Goal: Information Seeking & Learning: Learn about a topic

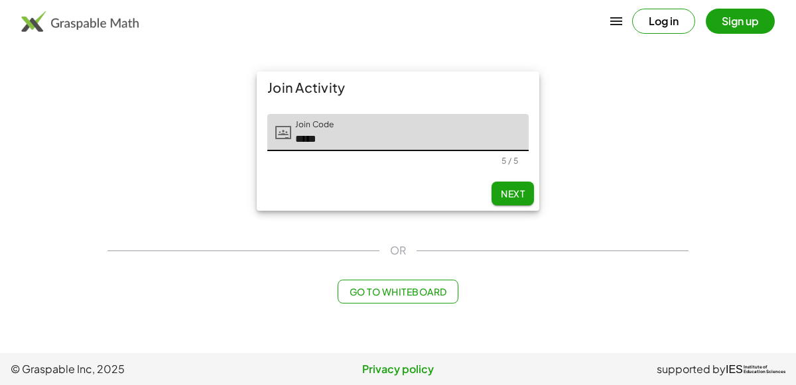
click at [522, 191] on span "Next" at bounding box center [513, 194] width 24 height 12
type input "*****"
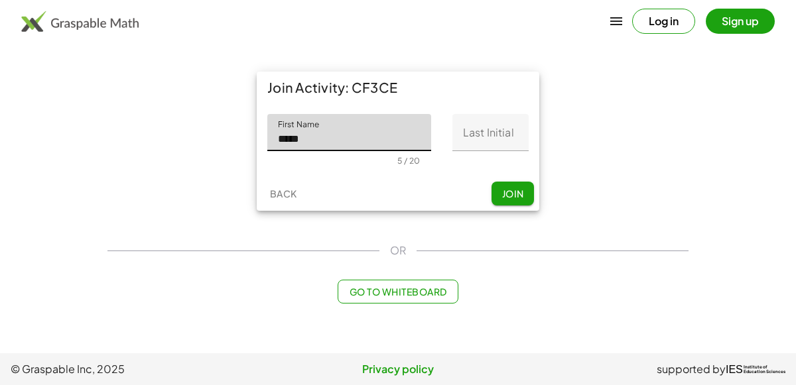
type input "*****"
click at [491, 135] on input "Last Initial" at bounding box center [490, 132] width 76 height 37
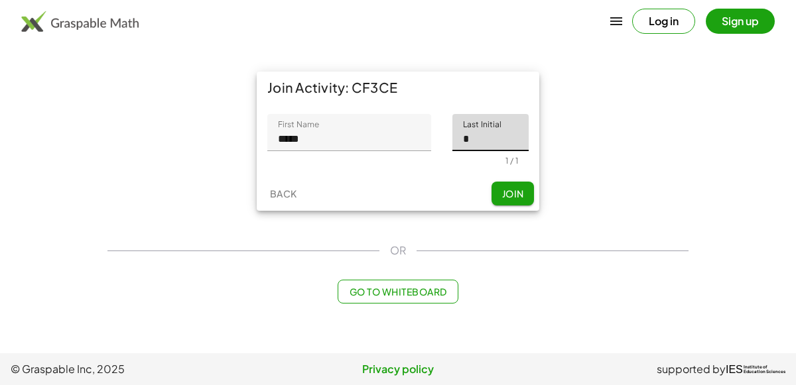
type input "*"
click at [513, 189] on span "Join" at bounding box center [512, 194] width 22 height 12
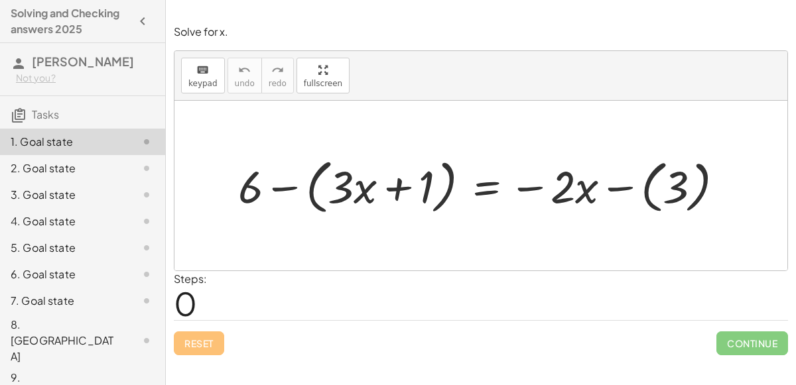
click at [397, 178] on div at bounding box center [485, 185] width 509 height 66
click at [618, 181] on div at bounding box center [485, 185] width 509 height 66
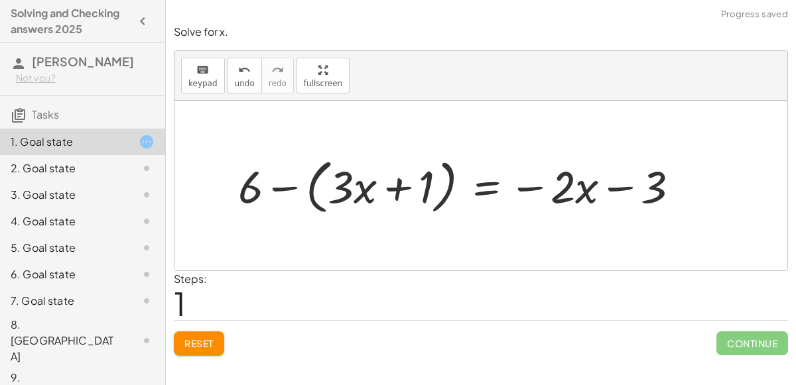
click at [609, 180] on div at bounding box center [463, 185] width 465 height 66
click at [537, 188] on div at bounding box center [463, 185] width 465 height 66
click at [394, 187] on div at bounding box center [463, 185] width 465 height 66
click at [286, 182] on div at bounding box center [463, 185] width 465 height 66
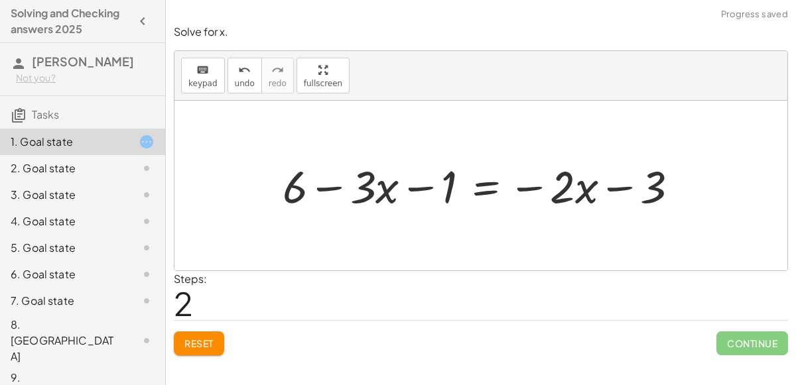
click at [329, 188] on div at bounding box center [486, 185] width 420 height 59
click at [416, 185] on div at bounding box center [486, 185] width 420 height 59
click at [536, 186] on div at bounding box center [486, 185] width 420 height 59
click at [613, 186] on div at bounding box center [486, 185] width 420 height 59
click at [420, 186] on div at bounding box center [486, 185] width 420 height 59
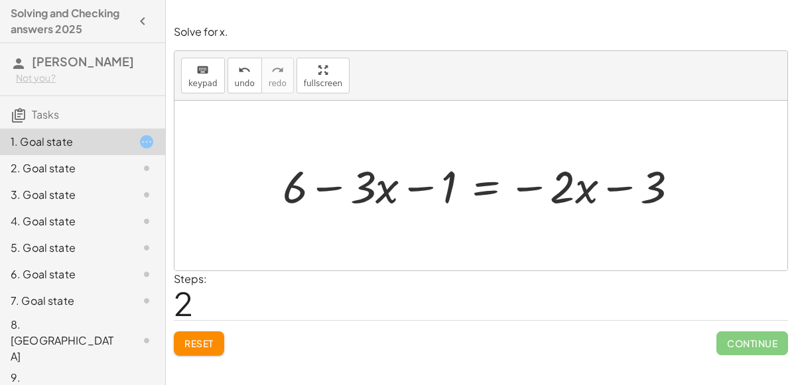
click at [322, 182] on div at bounding box center [486, 185] width 420 height 59
click at [536, 185] on div at bounding box center [486, 185] width 420 height 59
click at [625, 192] on div at bounding box center [486, 185] width 420 height 59
click at [518, 186] on div at bounding box center [486, 185] width 420 height 59
drag, startPoint x: 377, startPoint y: 196, endPoint x: 284, endPoint y: 189, distance: 93.1
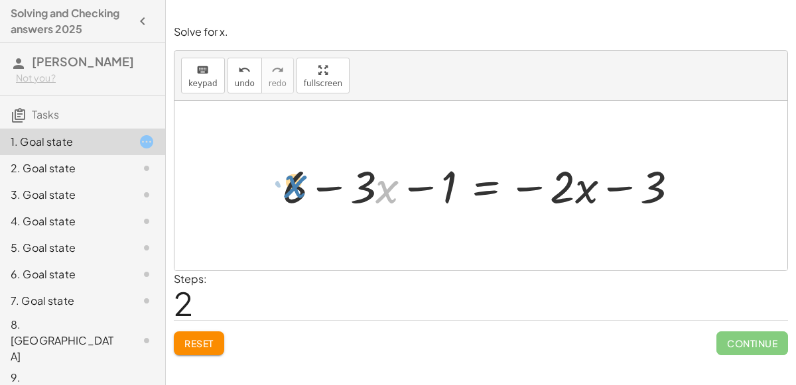
click at [284, 189] on div at bounding box center [486, 185] width 420 height 59
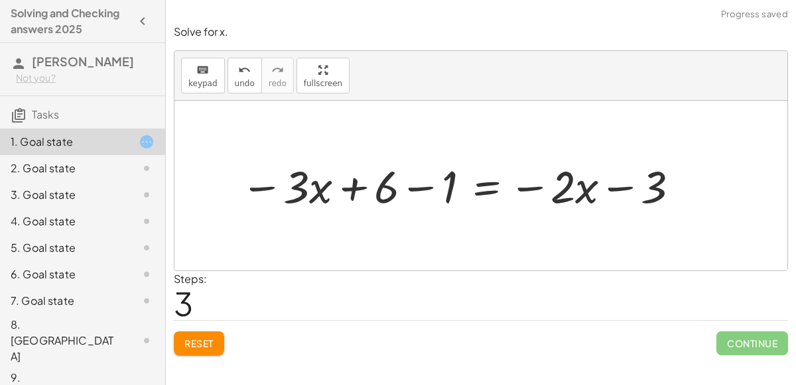
click at [345, 192] on div at bounding box center [461, 185] width 455 height 59
click at [416, 191] on div at bounding box center [461, 185] width 455 height 59
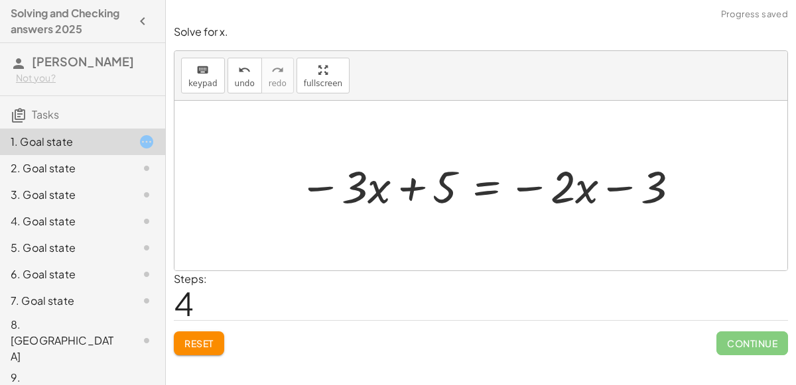
click at [416, 186] on div at bounding box center [490, 185] width 396 height 59
click at [533, 188] on div at bounding box center [490, 185] width 396 height 59
click at [622, 187] on div at bounding box center [490, 185] width 396 height 59
click at [587, 185] on div at bounding box center [490, 185] width 396 height 59
drag, startPoint x: 587, startPoint y: 185, endPoint x: 465, endPoint y: 49, distance: 182.6
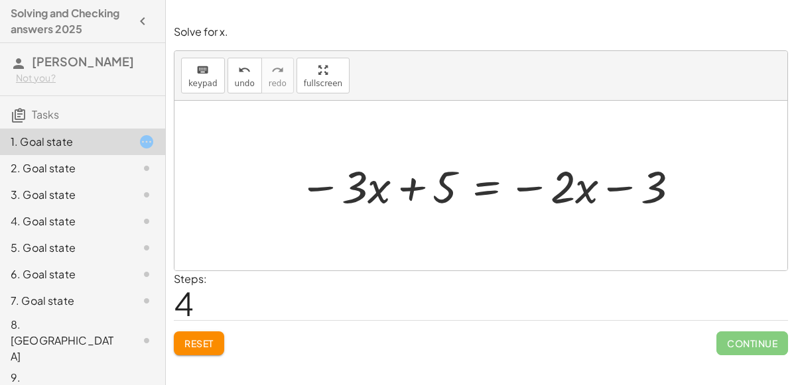
click at [489, 181] on div at bounding box center [490, 185] width 396 height 59
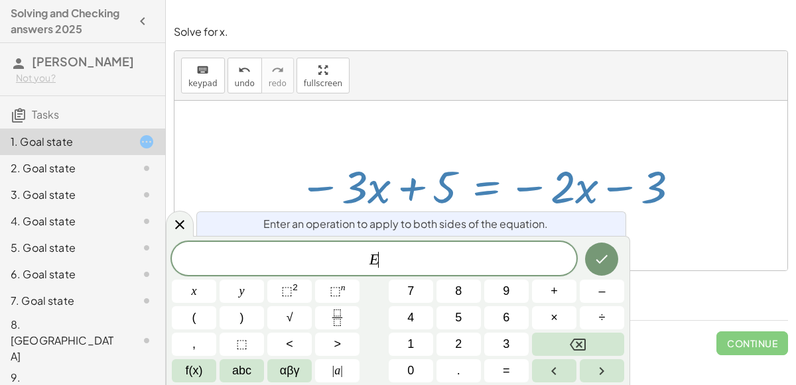
click at [497, 127] on div at bounding box center [480, 186] width 613 height 170
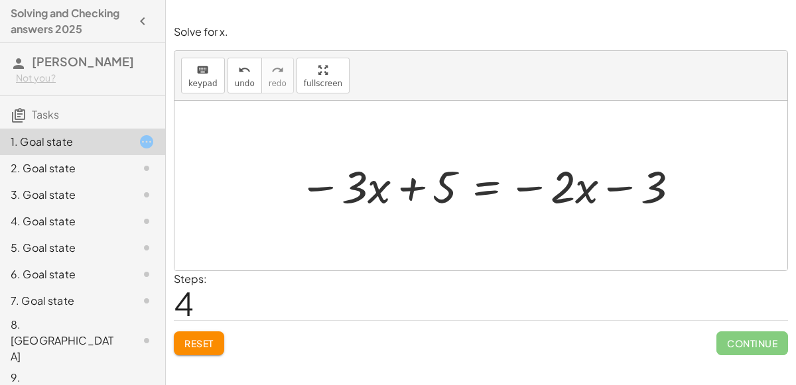
click at [477, 186] on div at bounding box center [490, 185] width 396 height 59
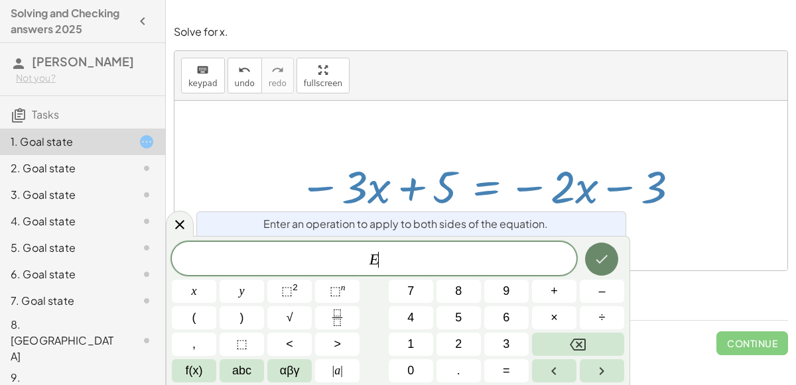
click at [601, 268] on button "Done" at bounding box center [601, 259] width 33 height 33
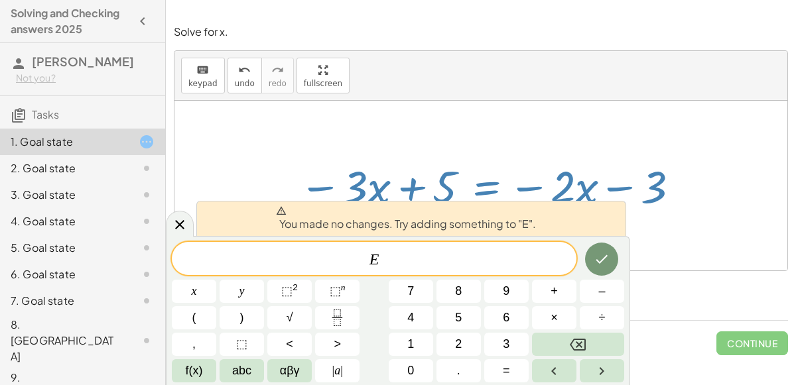
click at [412, 141] on div at bounding box center [480, 186] width 613 height 170
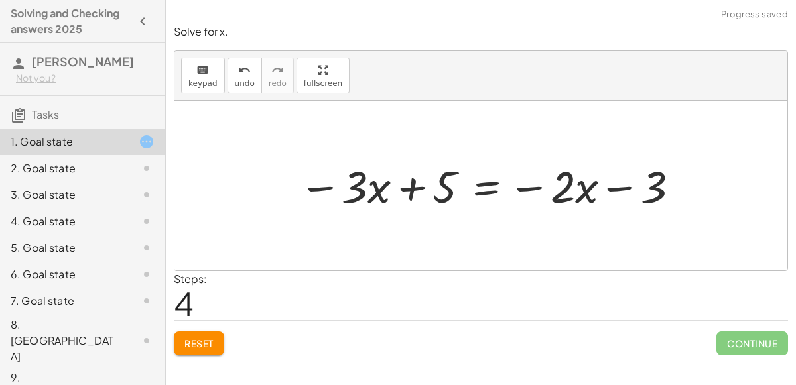
click at [416, 188] on div at bounding box center [490, 185] width 396 height 59
click at [615, 189] on div at bounding box center [490, 185] width 396 height 59
click at [528, 187] on div at bounding box center [490, 185] width 396 height 59
drag, startPoint x: 582, startPoint y: 188, endPoint x: 555, endPoint y: 184, distance: 27.6
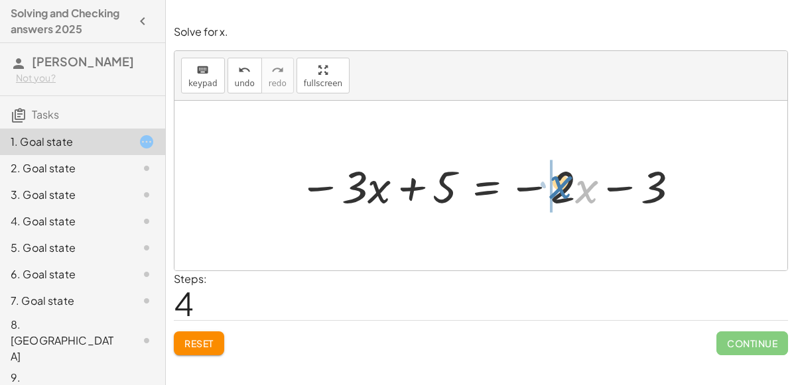
click at [555, 184] on div at bounding box center [490, 185] width 396 height 59
click at [629, 190] on div at bounding box center [490, 185] width 396 height 59
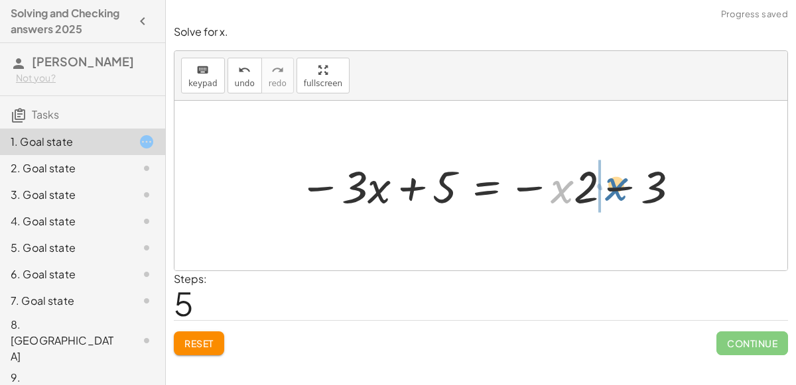
drag, startPoint x: 568, startPoint y: 187, endPoint x: 615, endPoint y: 182, distance: 48.0
click at [615, 182] on div at bounding box center [490, 185] width 396 height 59
click at [412, 183] on div at bounding box center [490, 185] width 396 height 59
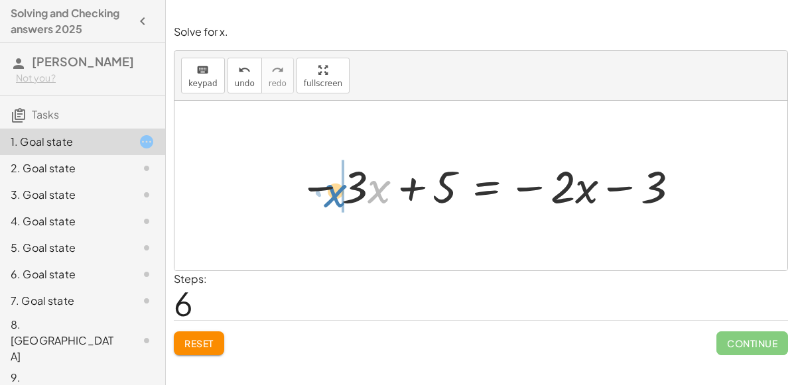
drag, startPoint x: 375, startPoint y: 194, endPoint x: 337, endPoint y: 198, distance: 37.3
click at [337, 198] on div at bounding box center [490, 185] width 396 height 59
click at [396, 186] on div at bounding box center [490, 185] width 396 height 59
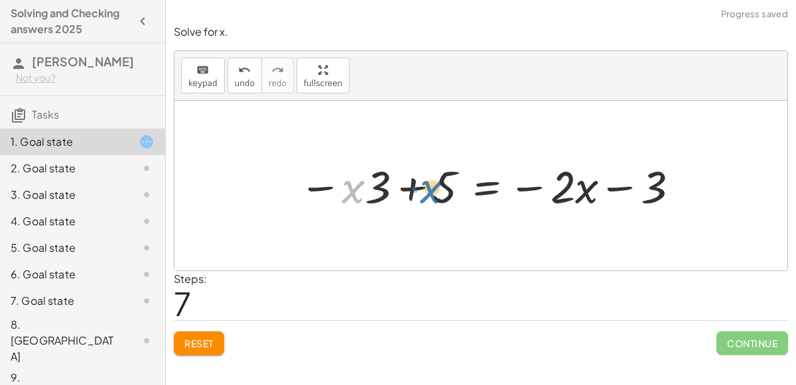
drag, startPoint x: 351, startPoint y: 180, endPoint x: 428, endPoint y: 179, distance: 76.9
click at [428, 179] on div at bounding box center [490, 185] width 396 height 59
drag, startPoint x: 361, startPoint y: 186, endPoint x: 391, endPoint y: 187, distance: 29.9
click at [412, 181] on div at bounding box center [490, 185] width 396 height 59
click at [315, 184] on div at bounding box center [490, 185] width 396 height 59
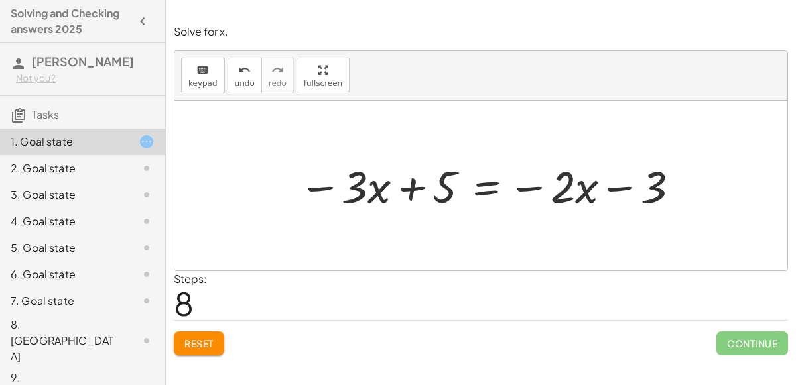
click at [404, 179] on div at bounding box center [490, 185] width 396 height 59
click at [406, 175] on div at bounding box center [490, 185] width 396 height 59
click at [612, 186] on div at bounding box center [490, 185] width 396 height 59
click at [531, 187] on div at bounding box center [490, 185] width 396 height 59
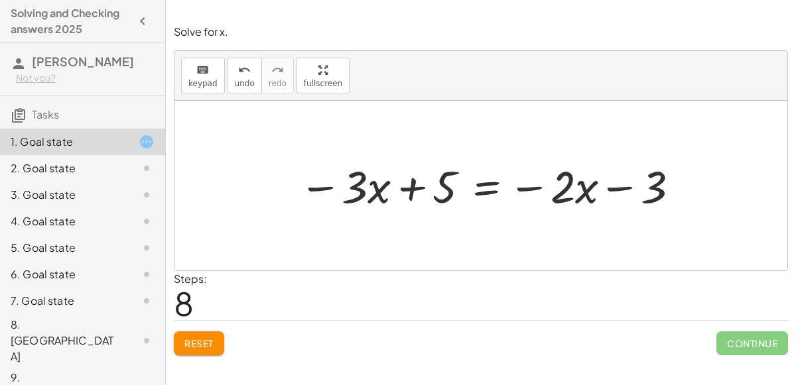
click at [493, 186] on div at bounding box center [490, 185] width 396 height 59
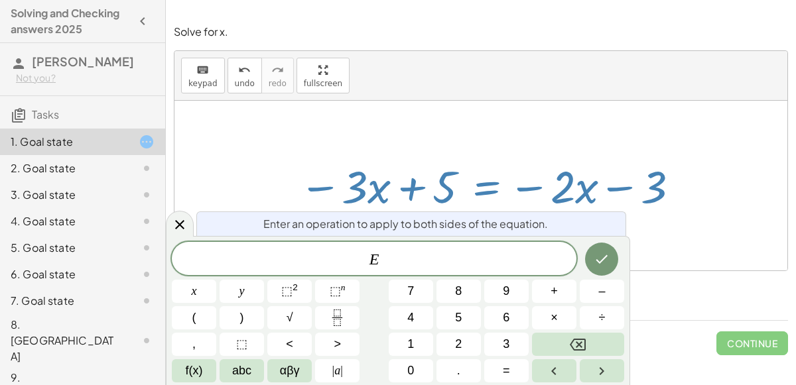
click at [562, 145] on div at bounding box center [480, 186] width 613 height 170
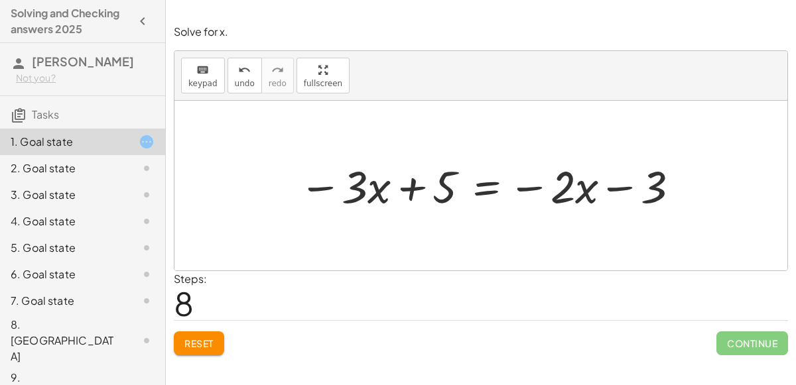
click at [538, 187] on div at bounding box center [490, 185] width 396 height 59
click at [625, 185] on div at bounding box center [490, 185] width 396 height 59
click at [532, 182] on div at bounding box center [490, 185] width 396 height 59
click at [406, 185] on div at bounding box center [490, 185] width 396 height 59
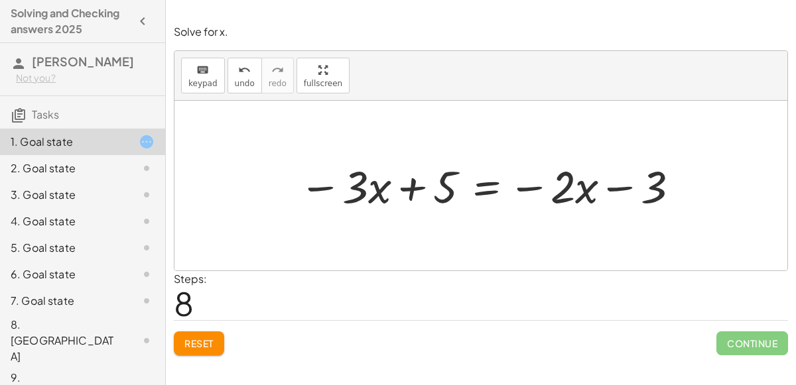
click at [406, 185] on div at bounding box center [490, 185] width 396 height 59
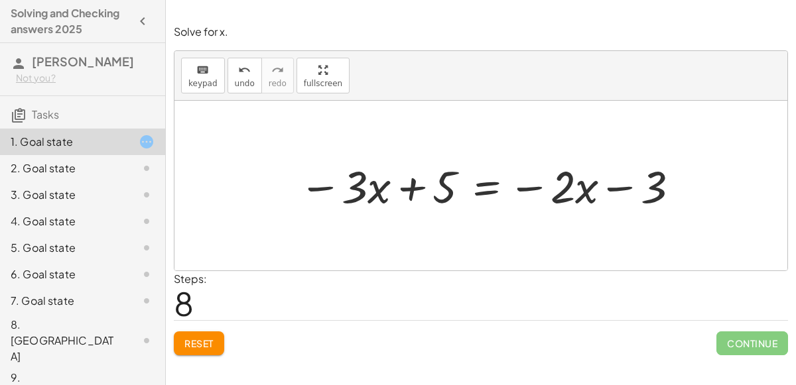
click at [406, 185] on div at bounding box center [490, 185] width 396 height 59
click at [537, 183] on div at bounding box center [490, 185] width 396 height 59
click at [229, 335] on div "Reset Continue" at bounding box center [481, 337] width 614 height 35
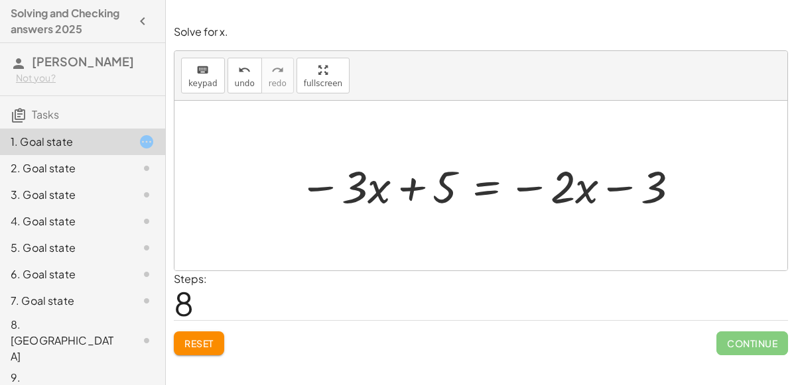
click at [228, 335] on div "Reset Continue" at bounding box center [481, 337] width 614 height 35
click at [206, 337] on span "Reset" at bounding box center [198, 343] width 29 height 12
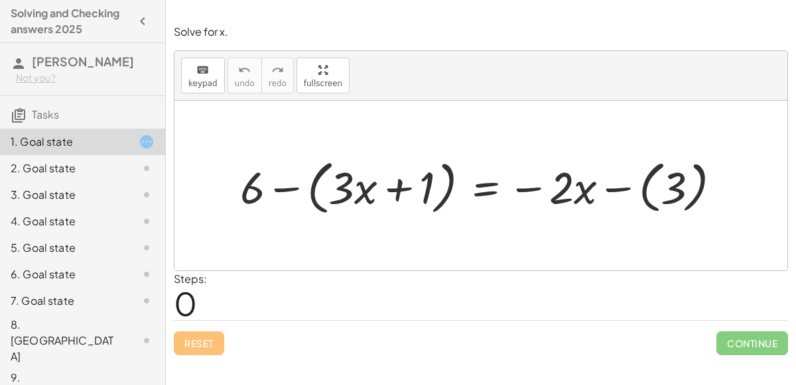
click at [617, 185] on div at bounding box center [485, 185] width 505 height 65
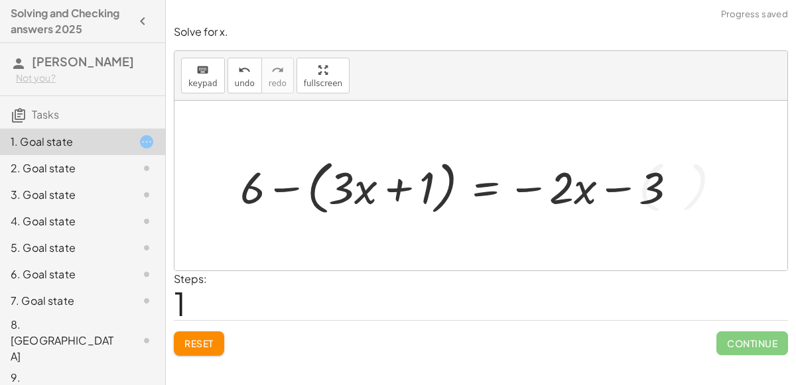
click at [530, 185] on div at bounding box center [463, 185] width 461 height 65
click at [607, 188] on div at bounding box center [463, 185] width 461 height 65
click at [524, 184] on div at bounding box center [463, 185] width 461 height 65
click at [282, 188] on div at bounding box center [463, 185] width 461 height 65
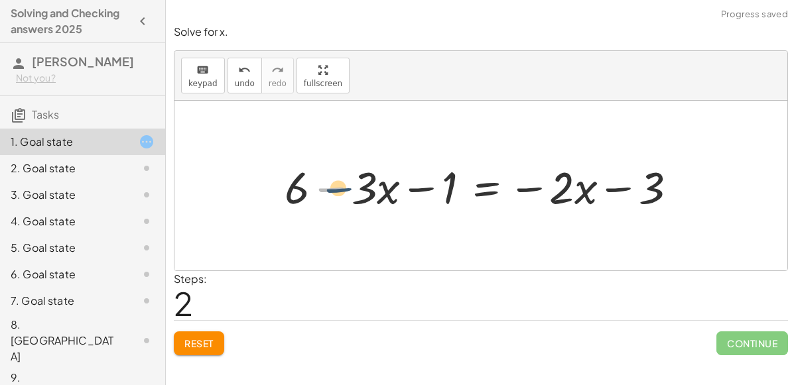
click at [332, 188] on div at bounding box center [486, 185] width 416 height 58
click at [331, 188] on div at bounding box center [486, 185] width 416 height 58
drag, startPoint x: 435, startPoint y: 184, endPoint x: 308, endPoint y: 174, distance: 127.0
click at [308, 174] on div at bounding box center [486, 185] width 416 height 58
click at [333, 186] on div at bounding box center [486, 185] width 416 height 58
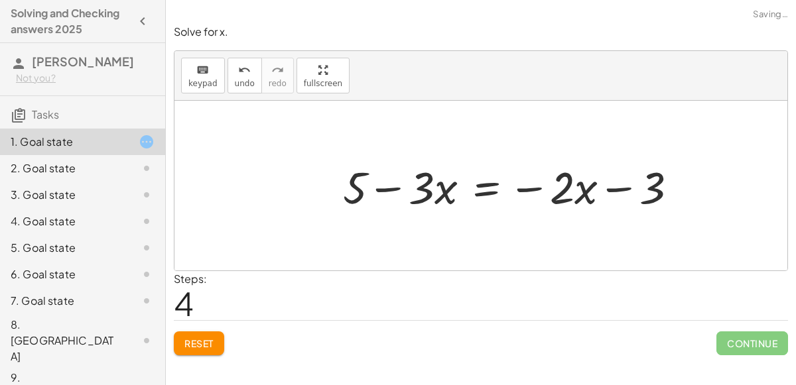
click at [383, 186] on div at bounding box center [515, 185] width 358 height 58
click at [534, 188] on div at bounding box center [515, 185] width 358 height 58
click at [609, 193] on div at bounding box center [515, 185] width 358 height 58
drag, startPoint x: 441, startPoint y: 193, endPoint x: 457, endPoint y: 189, distance: 16.4
click at [457, 189] on div at bounding box center [515, 185] width 358 height 58
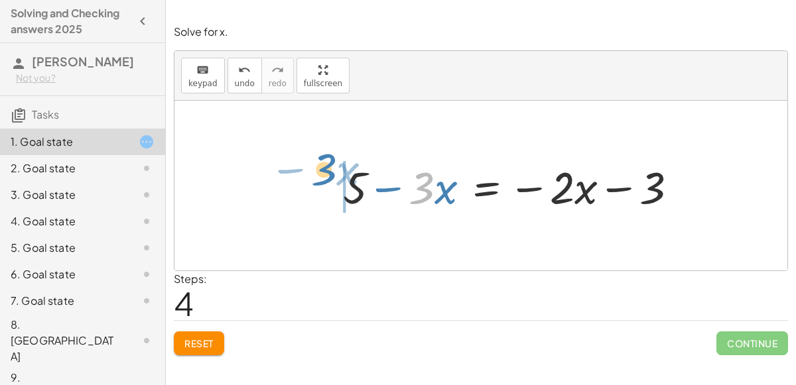
drag, startPoint x: 414, startPoint y: 182, endPoint x: 318, endPoint y: 165, distance: 97.6
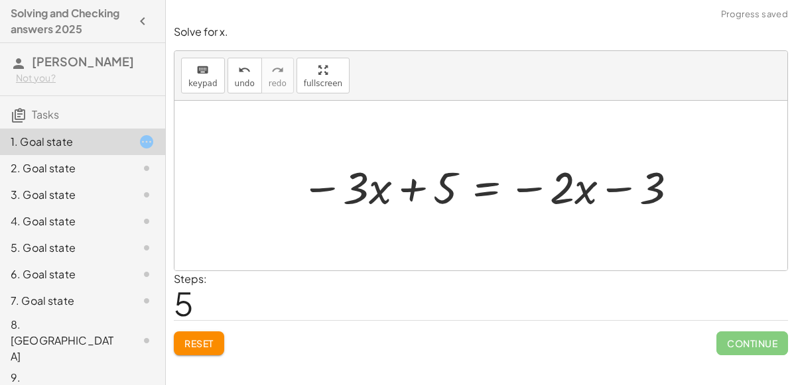
click at [413, 188] on div at bounding box center [490, 185] width 392 height 58
drag, startPoint x: 439, startPoint y: 192, endPoint x: 332, endPoint y: 185, distance: 106.9
click at [332, 185] on div at bounding box center [490, 185] width 392 height 58
click at [383, 190] on div at bounding box center [515, 185] width 358 height 58
click at [388, 194] on div at bounding box center [515, 185] width 358 height 58
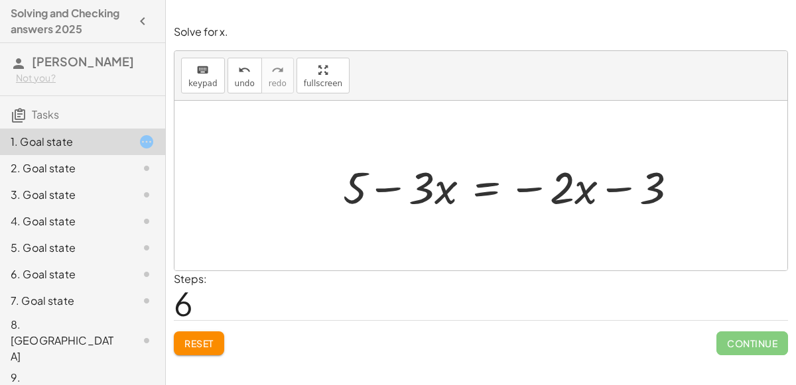
click at [524, 177] on div at bounding box center [515, 185] width 358 height 58
click at [581, 183] on div at bounding box center [515, 185] width 358 height 58
drag, startPoint x: 565, startPoint y: 186, endPoint x: 662, endPoint y: 188, distance: 96.8
click at [662, 188] on div at bounding box center [515, 185] width 358 height 58
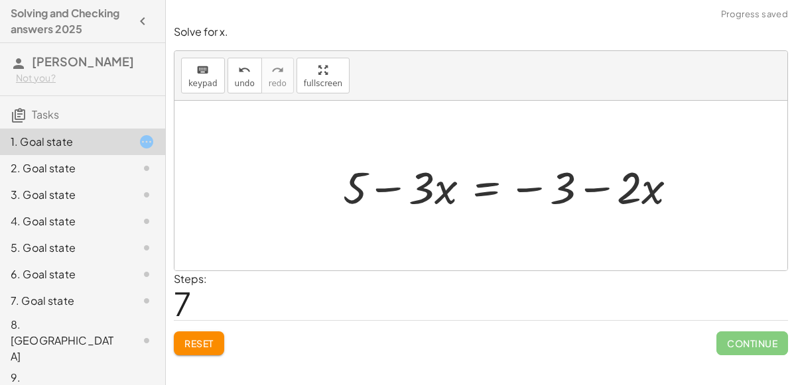
click at [599, 188] on div at bounding box center [515, 185] width 358 height 58
click at [526, 184] on div at bounding box center [515, 185] width 358 height 58
click at [524, 188] on div at bounding box center [515, 185] width 358 height 58
click at [646, 190] on div at bounding box center [515, 185] width 358 height 58
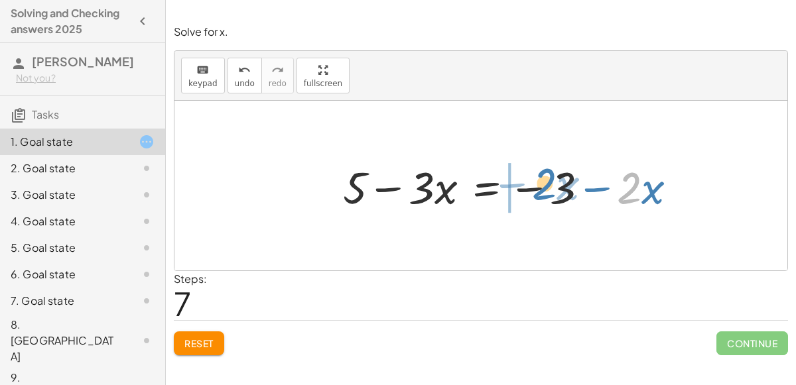
drag, startPoint x: 626, startPoint y: 188, endPoint x: 539, endPoint y: 184, distance: 86.9
click at [539, 184] on div at bounding box center [515, 185] width 358 height 58
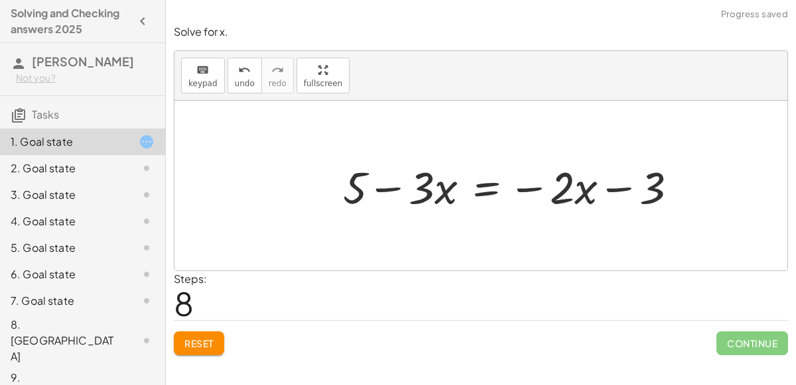
click at [609, 188] on div at bounding box center [515, 185] width 358 height 58
click at [485, 188] on div at bounding box center [515, 185] width 358 height 58
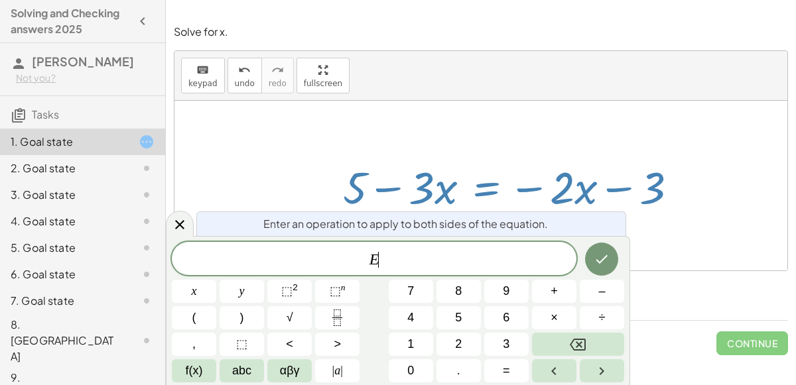
click at [485, 188] on div at bounding box center [515, 185] width 358 height 58
click at [608, 253] on icon "Done" at bounding box center [601, 259] width 16 height 16
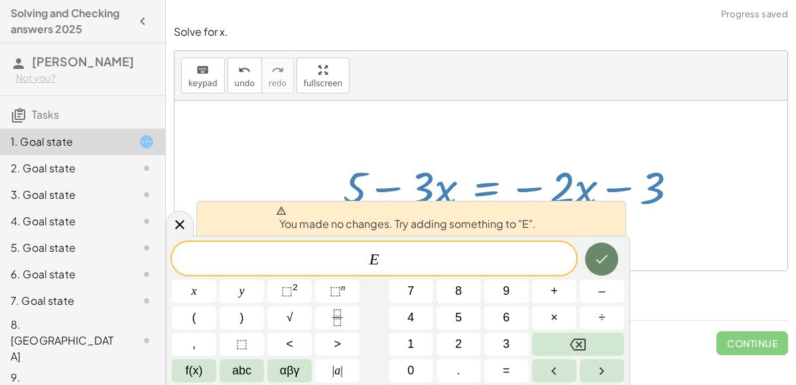
click at [596, 271] on button "Done" at bounding box center [601, 259] width 33 height 33
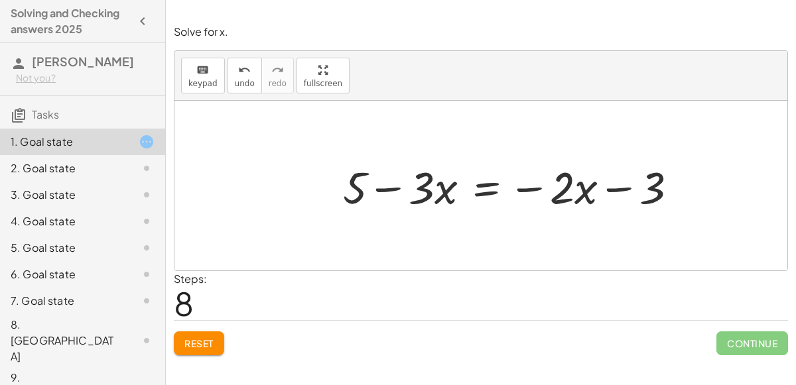
click at [483, 190] on div at bounding box center [515, 185] width 358 height 58
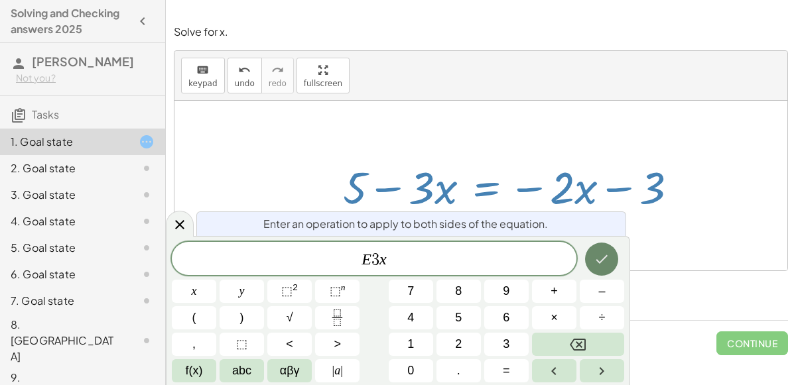
click at [603, 251] on button "Done" at bounding box center [601, 259] width 33 height 33
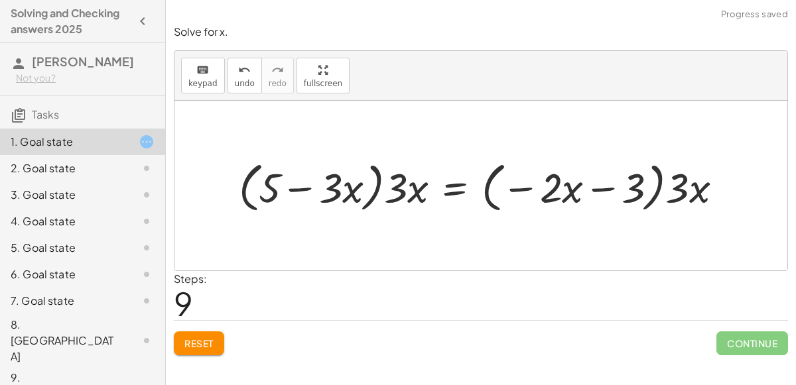
click at [302, 192] on div at bounding box center [485, 186] width 507 height 60
click at [519, 184] on div at bounding box center [485, 186] width 507 height 60
click at [595, 184] on div at bounding box center [485, 186] width 507 height 60
click at [516, 188] on div at bounding box center [485, 186] width 507 height 60
click at [298, 190] on div at bounding box center [485, 186] width 507 height 60
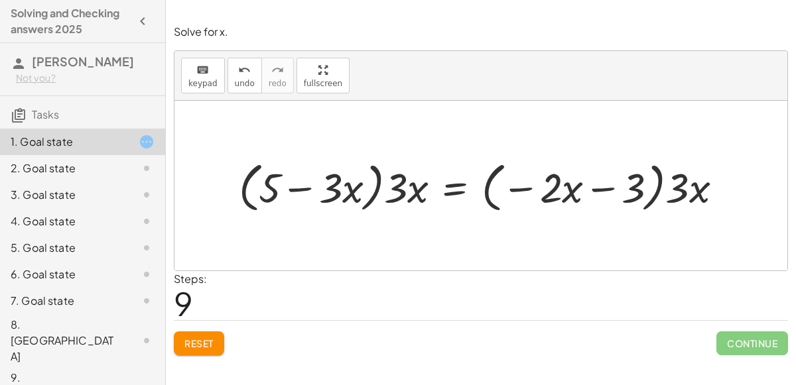
click at [508, 185] on div at bounding box center [485, 186] width 507 height 60
click at [601, 187] on div at bounding box center [485, 186] width 507 height 60
drag, startPoint x: 402, startPoint y: 190, endPoint x: 413, endPoint y: 185, distance: 11.9
click at [413, 185] on div at bounding box center [485, 186] width 507 height 60
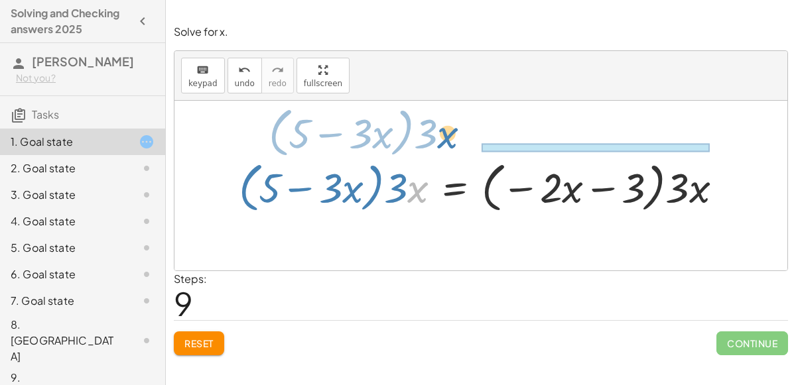
drag, startPoint x: 416, startPoint y: 189, endPoint x: 445, endPoint y: 135, distance: 61.1
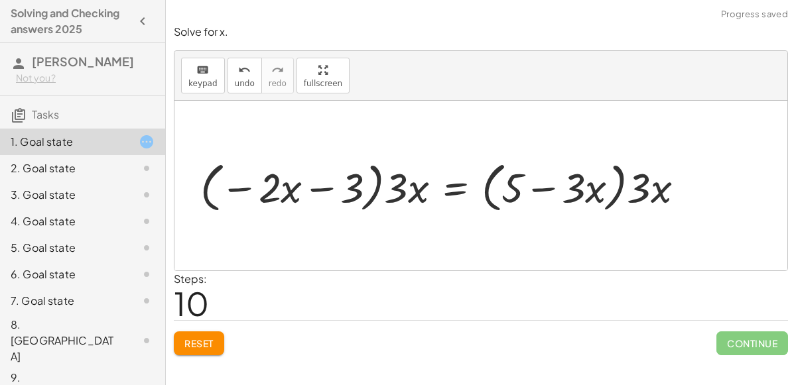
click at [540, 184] on div at bounding box center [447, 186] width 507 height 60
click at [314, 188] on div at bounding box center [447, 186] width 507 height 60
drag, startPoint x: 275, startPoint y: 189, endPoint x: 360, endPoint y: 180, distance: 85.4
click at [360, 180] on div at bounding box center [447, 186] width 507 height 60
click at [305, 188] on div at bounding box center [447, 186] width 507 height 60
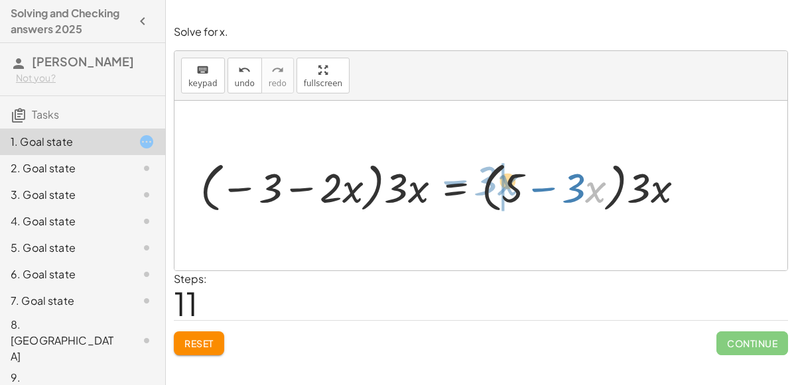
drag, startPoint x: 591, startPoint y: 192, endPoint x: 499, endPoint y: 187, distance: 92.3
click at [499, 187] on div at bounding box center [447, 186] width 507 height 60
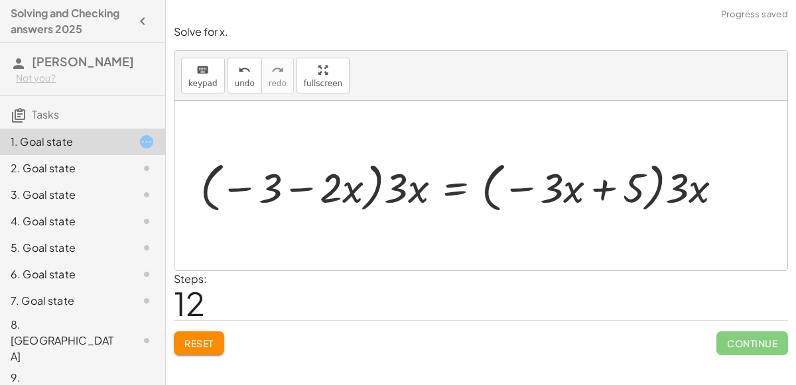
click at [602, 183] on div at bounding box center [467, 186] width 546 height 60
click at [698, 189] on div at bounding box center [467, 186] width 546 height 60
click at [201, 346] on span "Reset" at bounding box center [198, 343] width 29 height 12
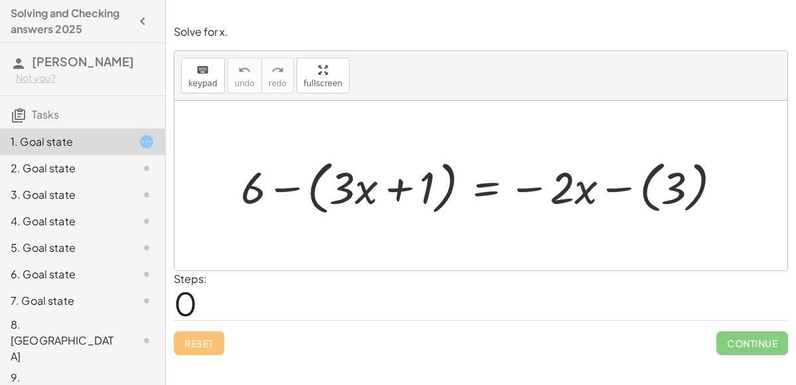
click at [288, 186] on div at bounding box center [486, 185] width 505 height 65
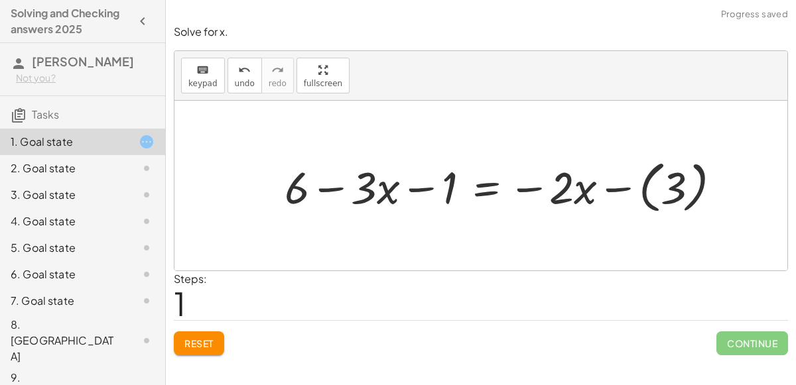
click at [668, 183] on div at bounding box center [508, 185] width 460 height 63
click at [495, 190] on div at bounding box center [486, 185] width 416 height 58
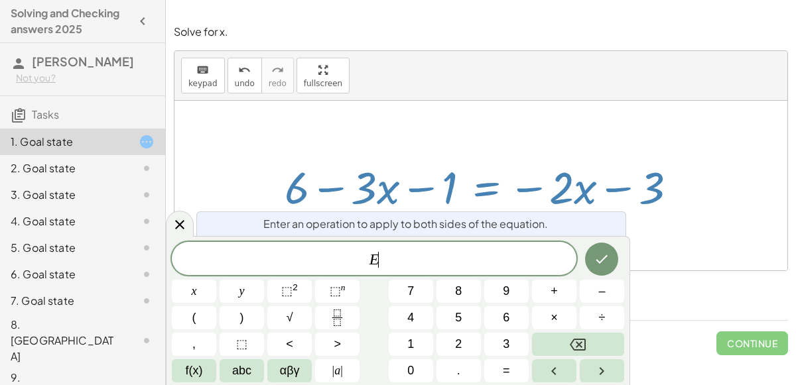
click at [671, 216] on div "+ 6 − ( + · 3 · x + 1 ) = − · 2 · x − ( 3 ) + 6 − · 3 · x − 1 = − · 2 · x − ( 3…" at bounding box center [481, 185] width 433 height 65
click at [607, 251] on icon "Done" at bounding box center [601, 259] width 16 height 16
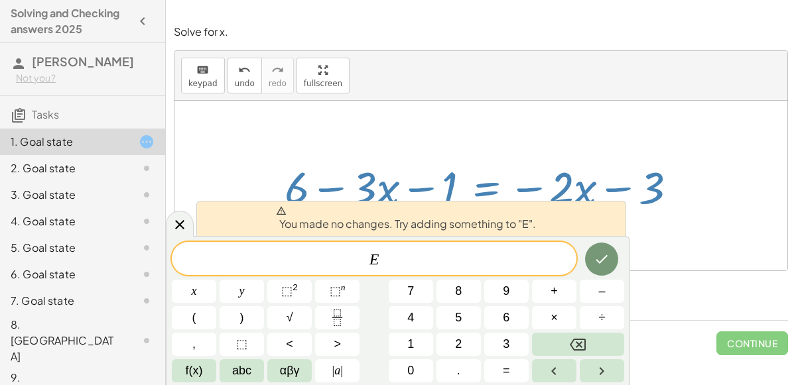
click at [487, 121] on div at bounding box center [480, 186] width 613 height 170
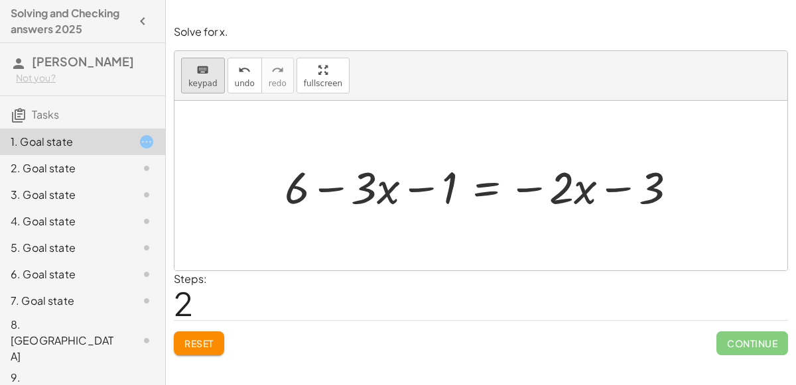
click at [206, 81] on span "keypad" at bounding box center [202, 83] width 29 height 9
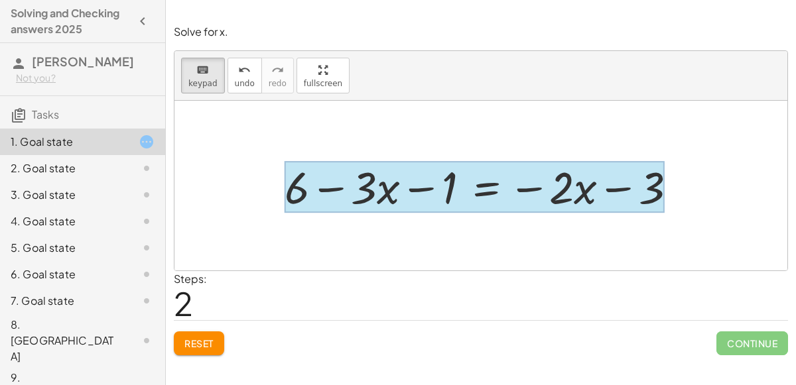
click at [483, 186] on div at bounding box center [474, 187] width 380 height 52
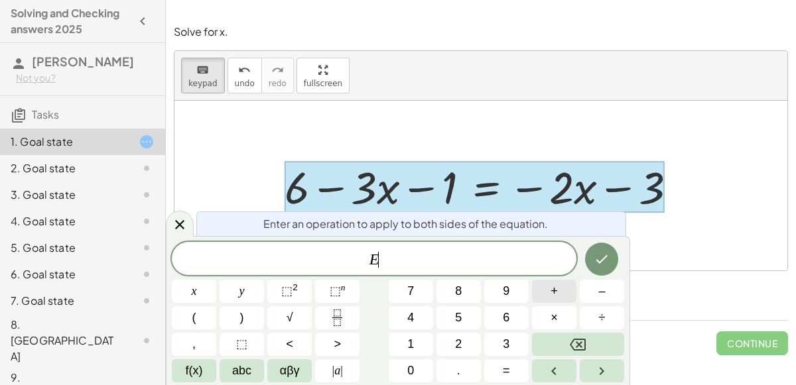
click at [542, 291] on button "+" at bounding box center [554, 291] width 44 height 23
click at [507, 338] on span "3" at bounding box center [506, 344] width 7 height 18
click at [600, 269] on button "Done" at bounding box center [601, 259] width 33 height 33
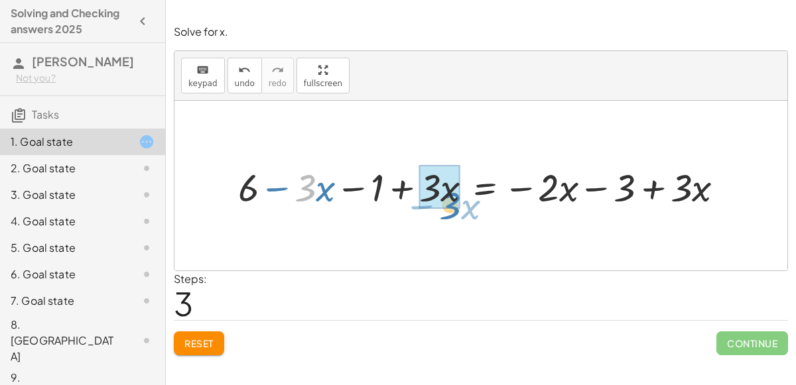
drag, startPoint x: 302, startPoint y: 192, endPoint x: 447, endPoint y: 205, distance: 145.8
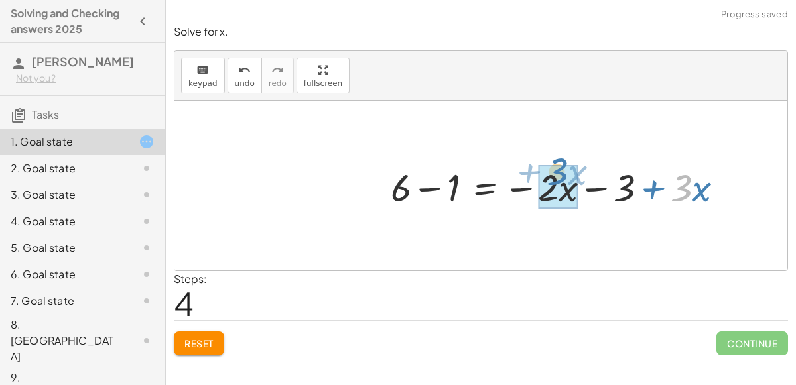
drag, startPoint x: 683, startPoint y: 182, endPoint x: 556, endPoint y: 166, distance: 128.3
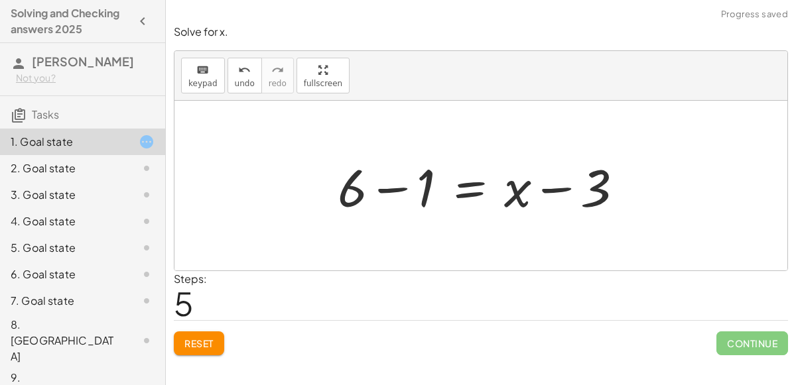
click at [395, 191] on div at bounding box center [486, 186] width 310 height 68
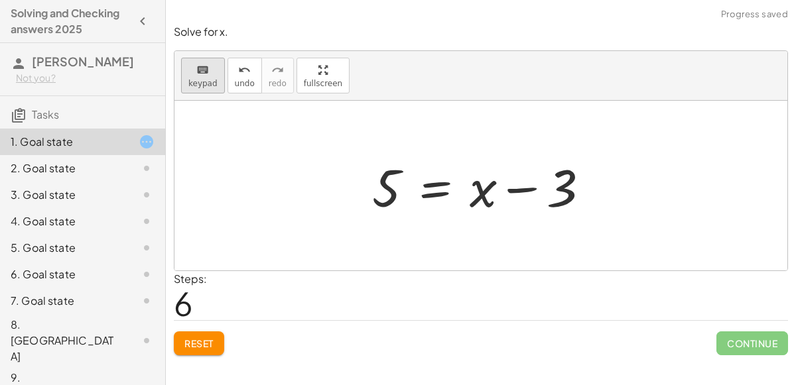
click at [207, 79] on span "keypad" at bounding box center [202, 83] width 29 height 9
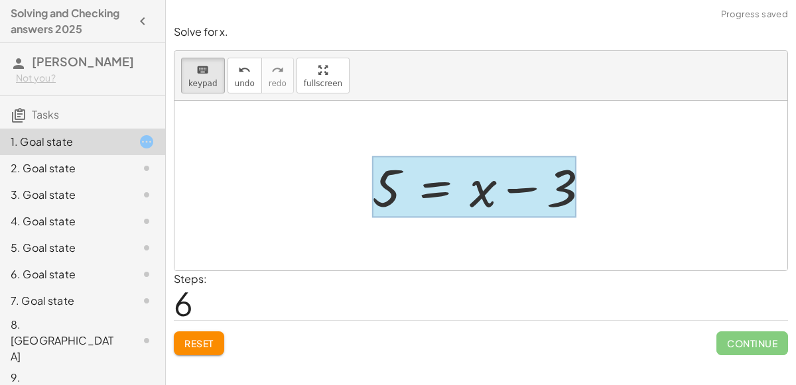
click at [436, 188] on div at bounding box center [474, 187] width 204 height 62
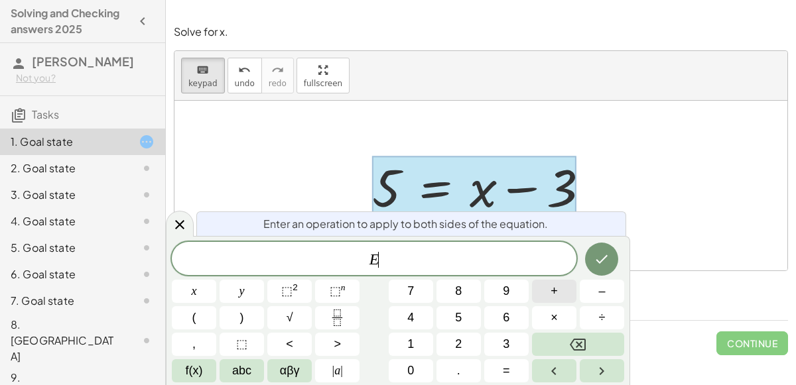
click at [553, 286] on span "+" at bounding box center [553, 291] width 7 height 18
click at [505, 338] on span "3" at bounding box center [506, 344] width 7 height 18
click at [597, 264] on icon "Done" at bounding box center [601, 259] width 16 height 16
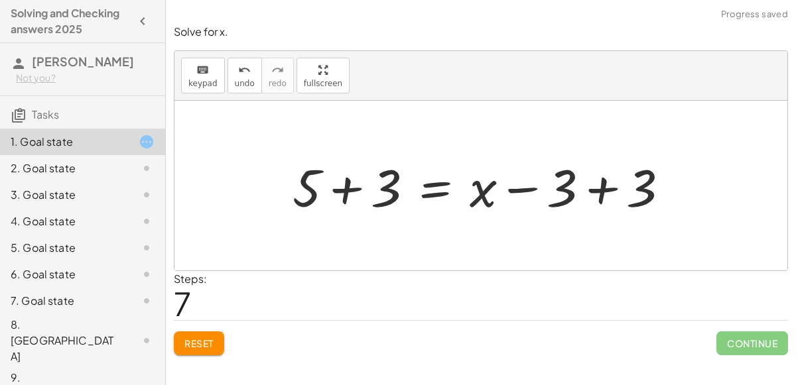
click at [593, 194] on div at bounding box center [486, 186] width 400 height 68
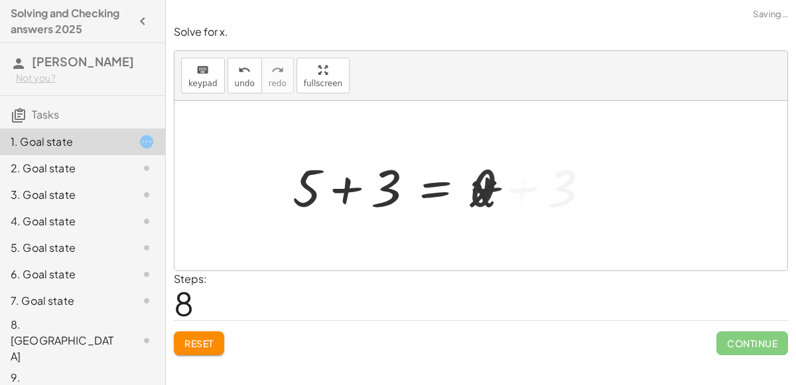
click at [347, 196] on div "+ 6 − ( + · 3 · x + 1 ) = − · 2 · x − ( 3 ) + 6 − · 3 · x − 1 = − · 2 · x − ( 3…" at bounding box center [400, 186] width 257 height 75
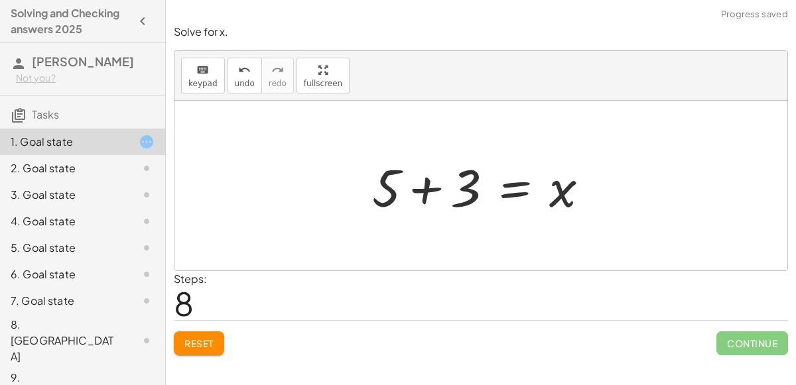
click at [430, 179] on div at bounding box center [485, 186] width 241 height 68
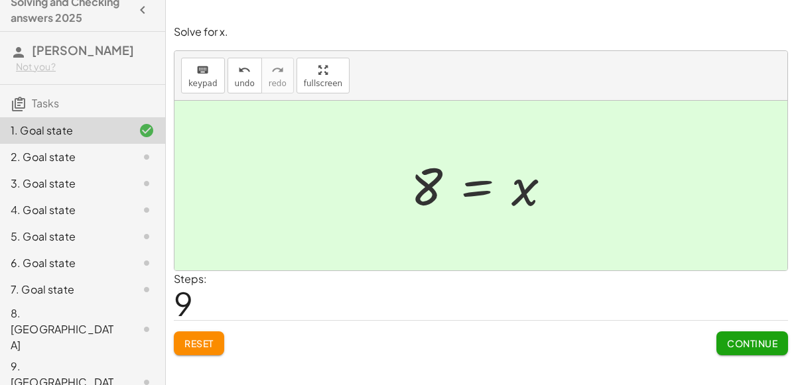
scroll to position [11, 0]
click at [730, 337] on span "Continue" at bounding box center [752, 343] width 50 height 12
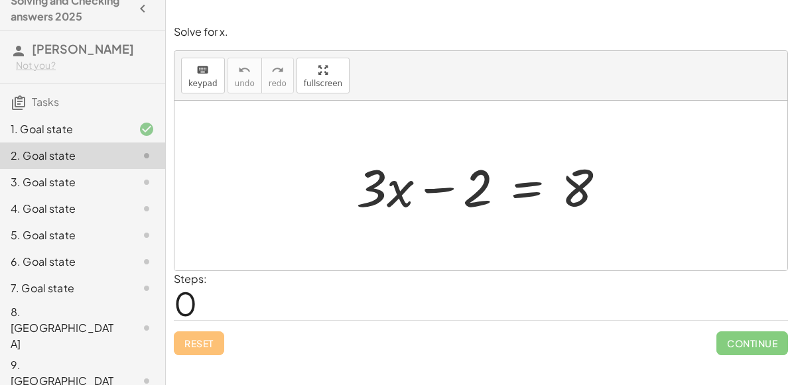
scroll to position [0, 0]
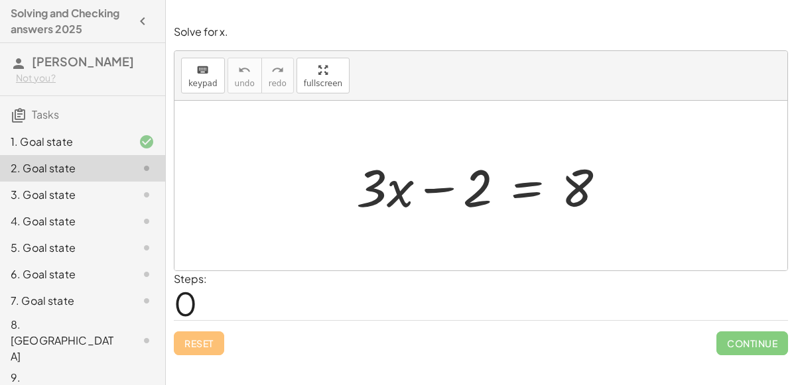
click at [436, 188] on div at bounding box center [485, 186] width 273 height 68
click at [516, 188] on div at bounding box center [485, 186] width 273 height 68
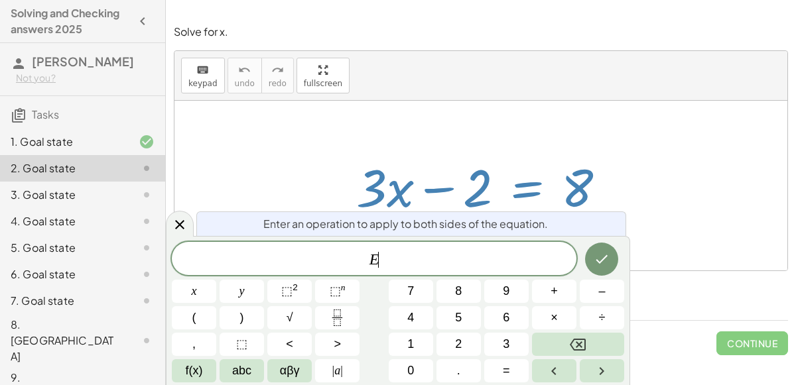
click at [627, 213] on div at bounding box center [480, 186] width 613 height 170
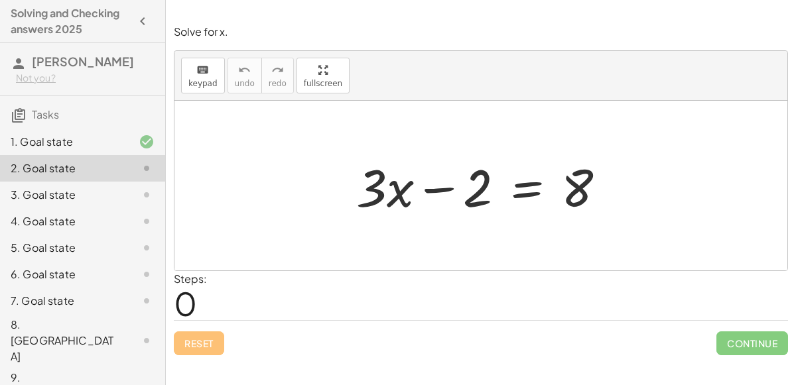
click at [420, 186] on div at bounding box center [485, 186] width 273 height 68
click at [532, 194] on div at bounding box center [485, 186] width 273 height 68
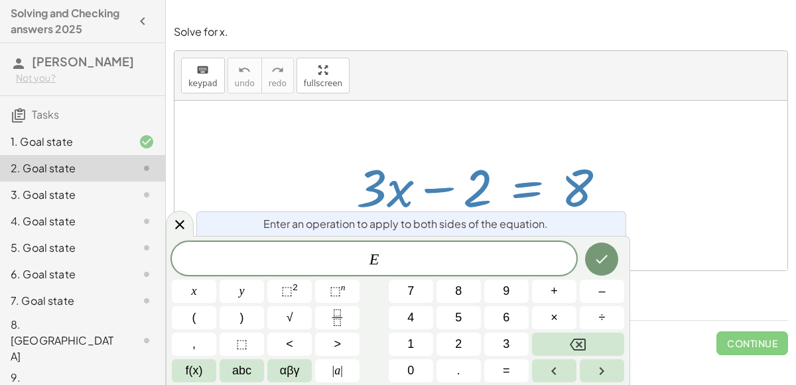
click at [532, 185] on div at bounding box center [485, 186] width 273 height 68
click at [446, 102] on div at bounding box center [480, 186] width 613 height 170
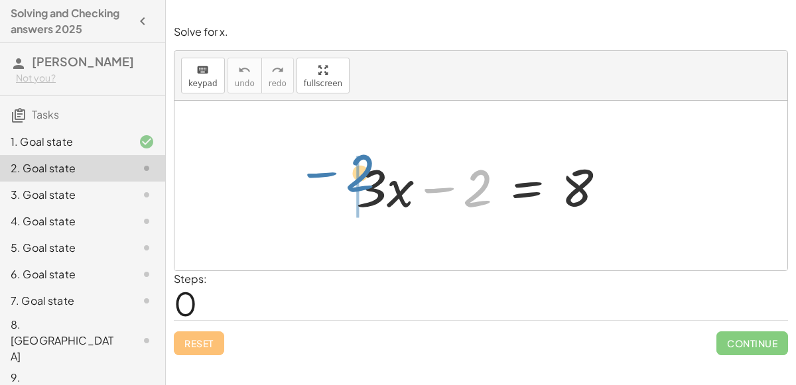
drag, startPoint x: 473, startPoint y: 200, endPoint x: 355, endPoint y: 186, distance: 118.3
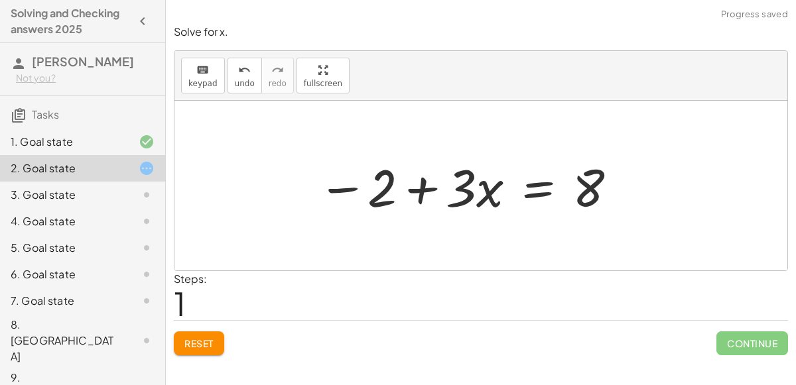
click at [416, 188] on div at bounding box center [468, 186] width 314 height 68
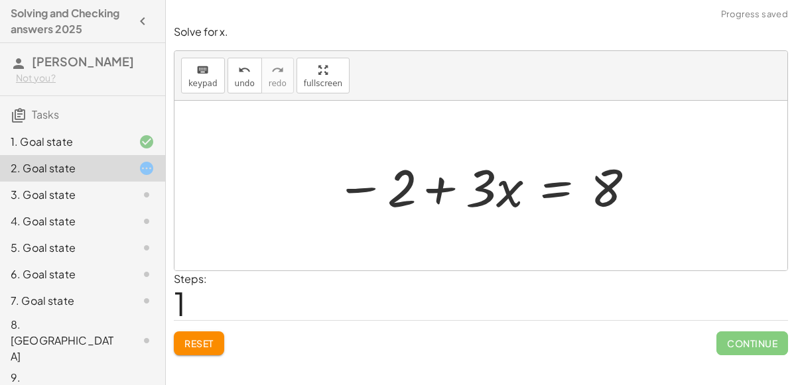
click at [434, 192] on div at bounding box center [486, 186] width 314 height 68
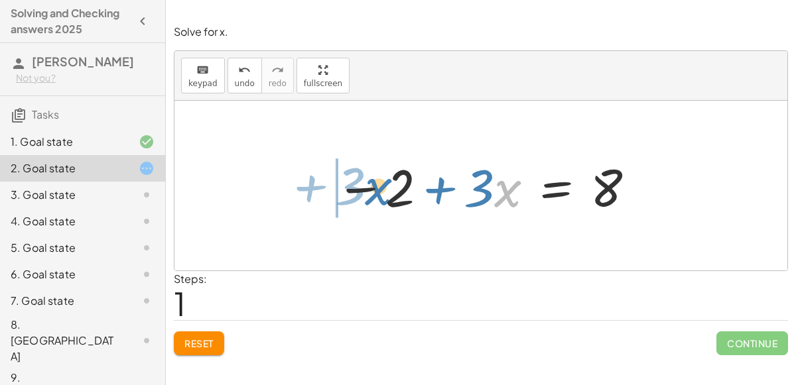
drag, startPoint x: 516, startPoint y: 192, endPoint x: 389, endPoint y: 190, distance: 128.0
click at [389, 190] on div at bounding box center [486, 186] width 314 height 68
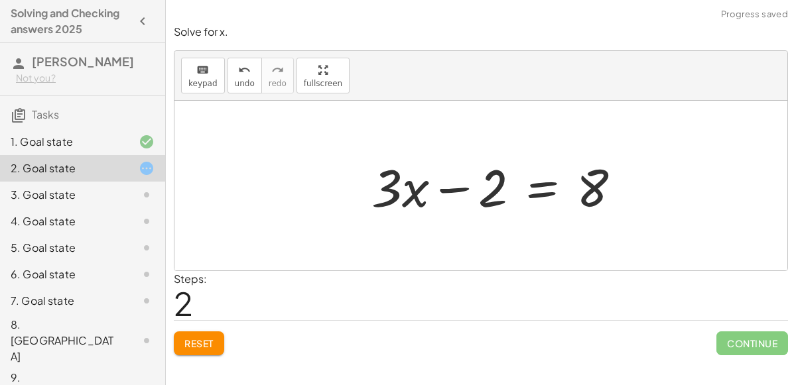
click at [469, 190] on div at bounding box center [501, 186] width 273 height 68
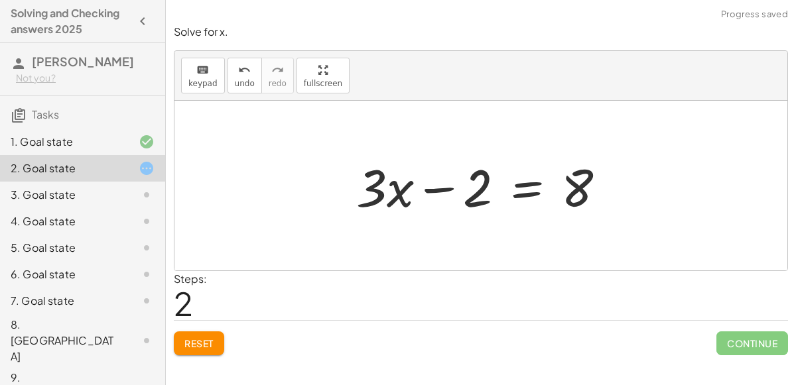
click at [459, 190] on div at bounding box center [485, 186] width 273 height 68
drag, startPoint x: 403, startPoint y: 191, endPoint x: 583, endPoint y: 195, distance: 180.4
click at [583, 195] on div at bounding box center [485, 186] width 273 height 68
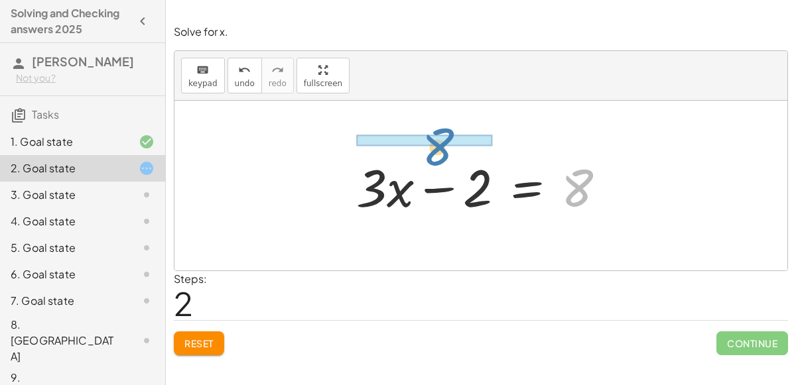
drag, startPoint x: 583, startPoint y: 187, endPoint x: 442, endPoint y: 147, distance: 147.5
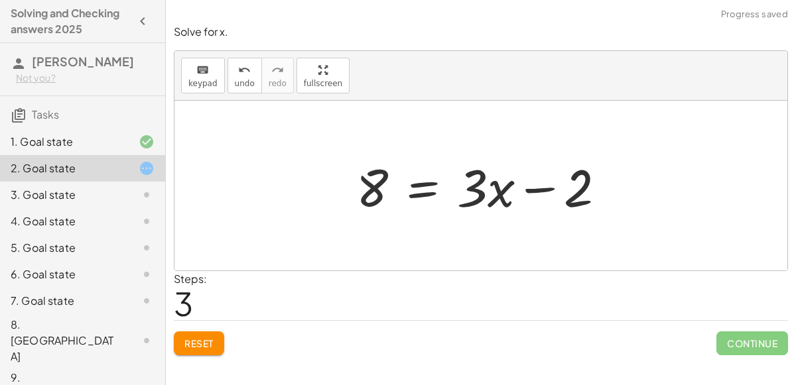
click at [425, 183] on div at bounding box center [485, 186] width 273 height 68
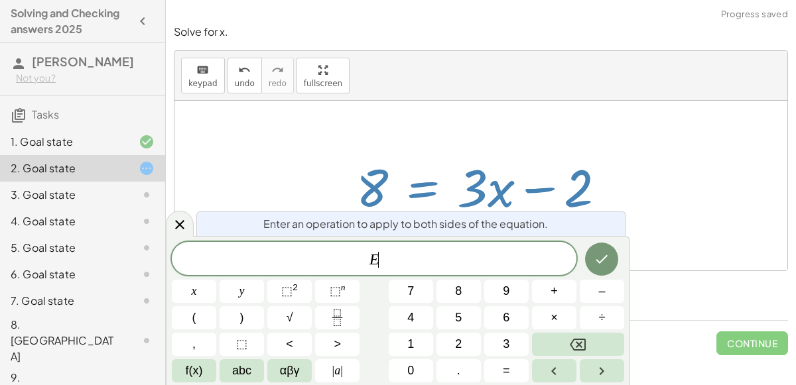
click at [528, 194] on div at bounding box center [485, 186] width 273 height 68
click at [596, 184] on div at bounding box center [485, 186] width 273 height 68
click at [610, 251] on button "Done" at bounding box center [601, 259] width 33 height 33
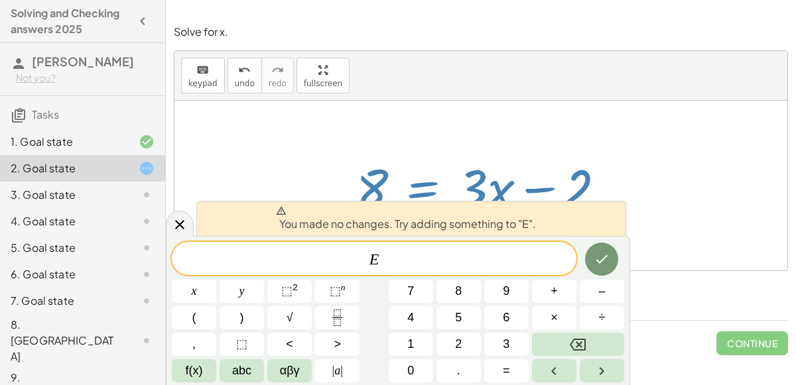
click at [686, 198] on div at bounding box center [480, 186] width 613 height 170
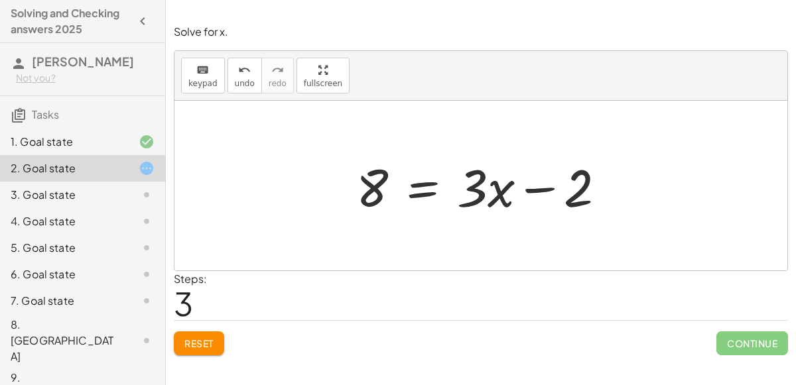
click at [531, 188] on div at bounding box center [485, 186] width 273 height 68
click at [408, 181] on div at bounding box center [485, 186] width 273 height 68
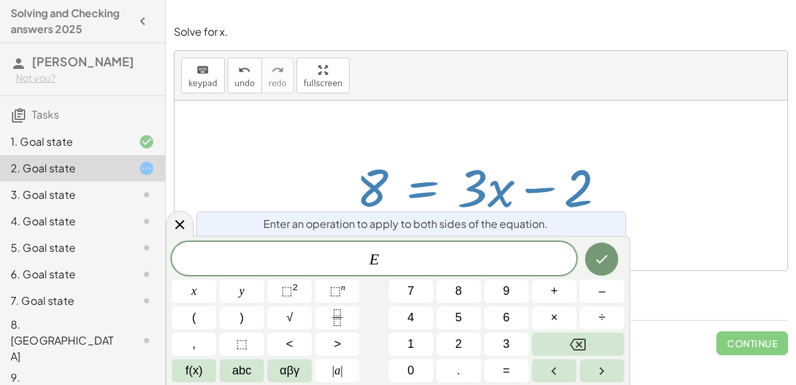
click at [649, 220] on div at bounding box center [480, 186] width 613 height 170
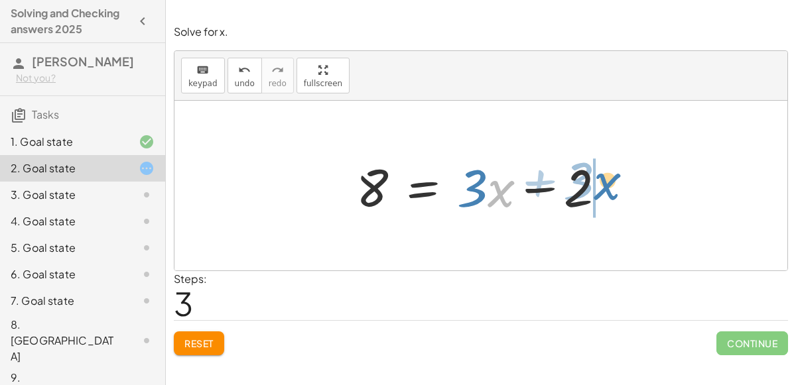
drag, startPoint x: 489, startPoint y: 194, endPoint x: 601, endPoint y: 184, distance: 112.5
click at [601, 184] on div at bounding box center [485, 186] width 273 height 68
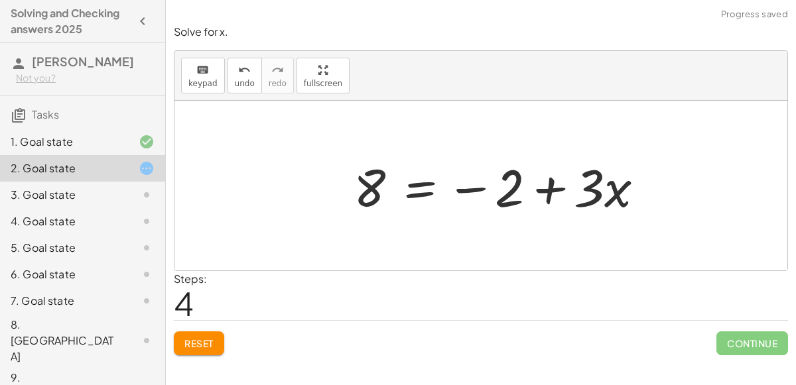
click at [568, 187] on div at bounding box center [504, 186] width 314 height 68
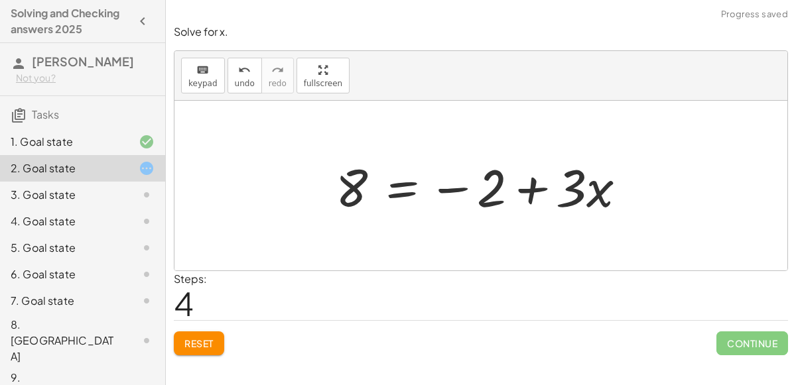
click at [539, 184] on div at bounding box center [486, 186] width 314 height 68
click at [446, 184] on div at bounding box center [486, 186] width 314 height 68
click at [400, 192] on div at bounding box center [486, 186] width 314 height 68
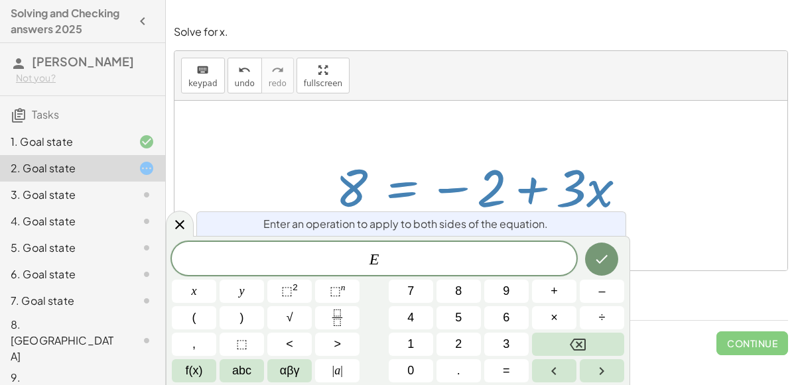
click at [479, 182] on div at bounding box center [486, 186] width 314 height 68
click at [570, 170] on div at bounding box center [486, 186] width 314 height 68
click at [601, 254] on icon "Done" at bounding box center [601, 259] width 16 height 16
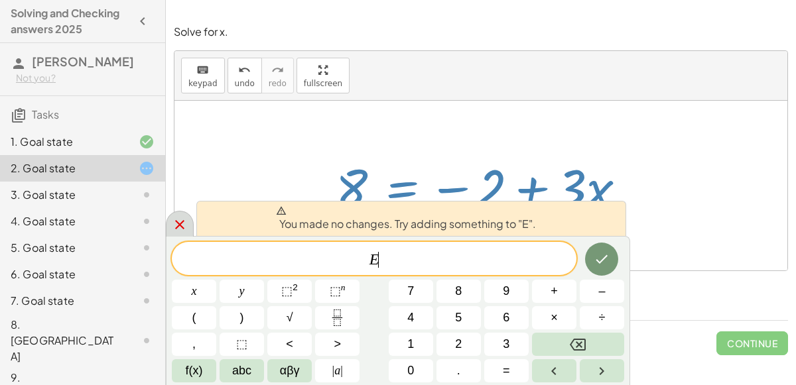
click at [178, 218] on icon at bounding box center [180, 225] width 16 height 16
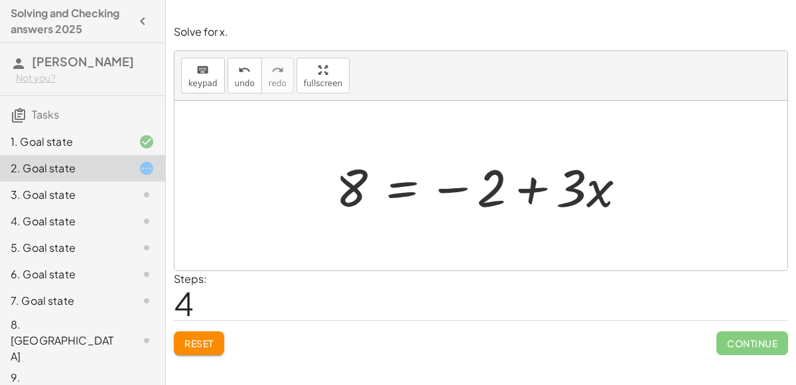
click at [200, 366] on div "Solve for x. keyboard keypad undo undo redo redo fullscreen + 6 − ( + · 3 · x +…" at bounding box center [481, 192] width 630 height 385
click at [210, 347] on span "Reset" at bounding box center [198, 343] width 29 height 12
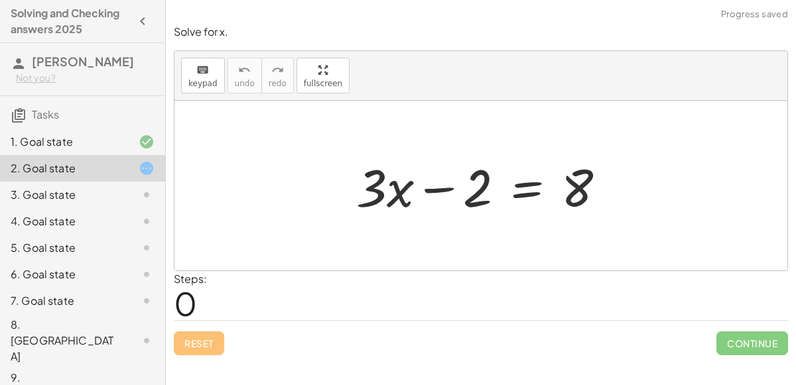
click at [74, 235] on div "3. Goal state" at bounding box center [82, 248] width 165 height 27
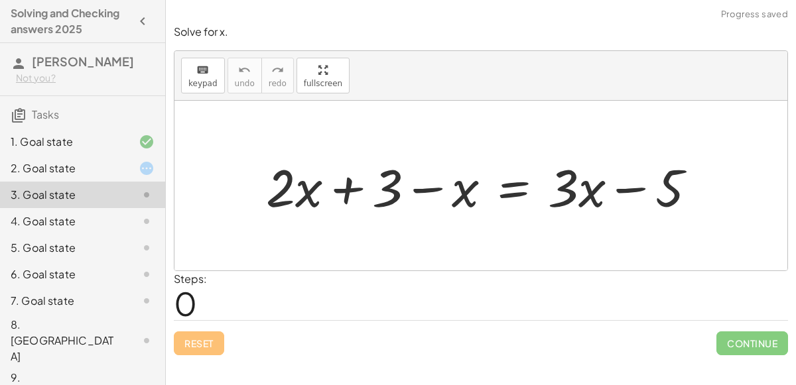
click at [335, 188] on div at bounding box center [485, 186] width 453 height 68
click at [418, 188] on div at bounding box center [485, 186] width 453 height 68
click at [622, 189] on div at bounding box center [485, 186] width 453 height 68
click at [121, 223] on div at bounding box center [135, 221] width 37 height 16
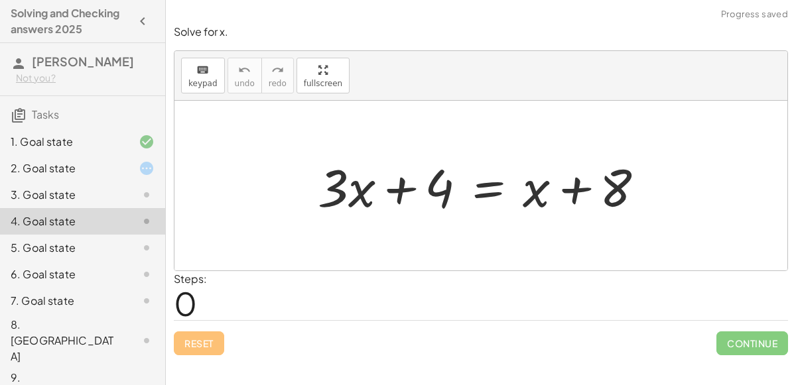
click at [400, 188] on div at bounding box center [486, 186] width 350 height 68
click at [584, 189] on div at bounding box center [486, 186] width 350 height 68
click at [58, 288] on div "5. Goal state" at bounding box center [82, 301] width 165 height 27
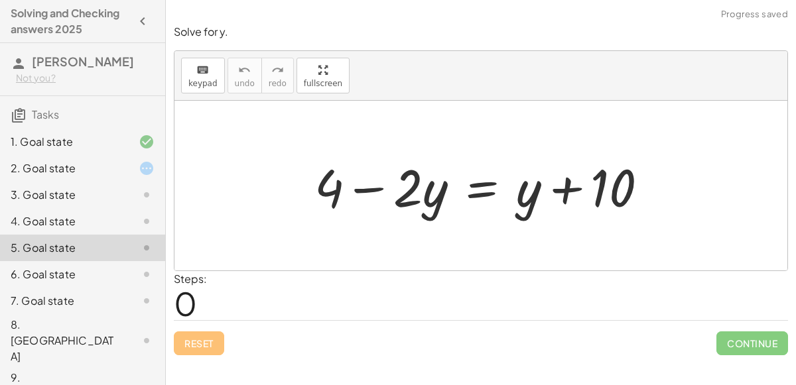
click at [350, 184] on div at bounding box center [486, 186] width 357 height 68
click at [576, 185] on div at bounding box center [486, 186] width 357 height 68
click at [119, 166] on div at bounding box center [135, 168] width 37 height 16
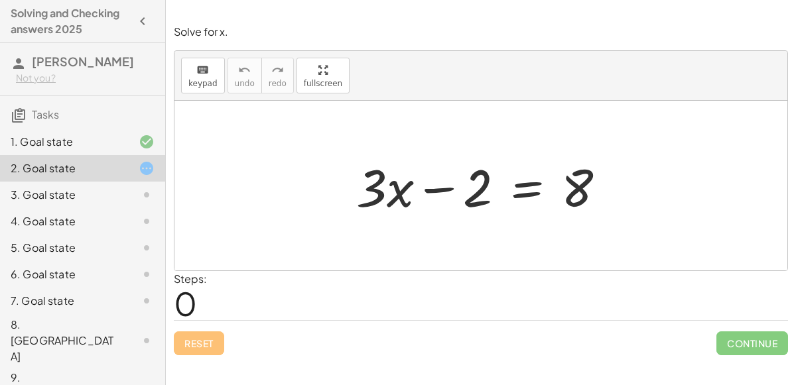
click at [430, 189] on div at bounding box center [485, 186] width 273 height 68
click at [438, 187] on div at bounding box center [485, 186] width 273 height 68
click at [526, 182] on div at bounding box center [485, 186] width 273 height 68
